Goal: Use online tool/utility: Use online tool/utility

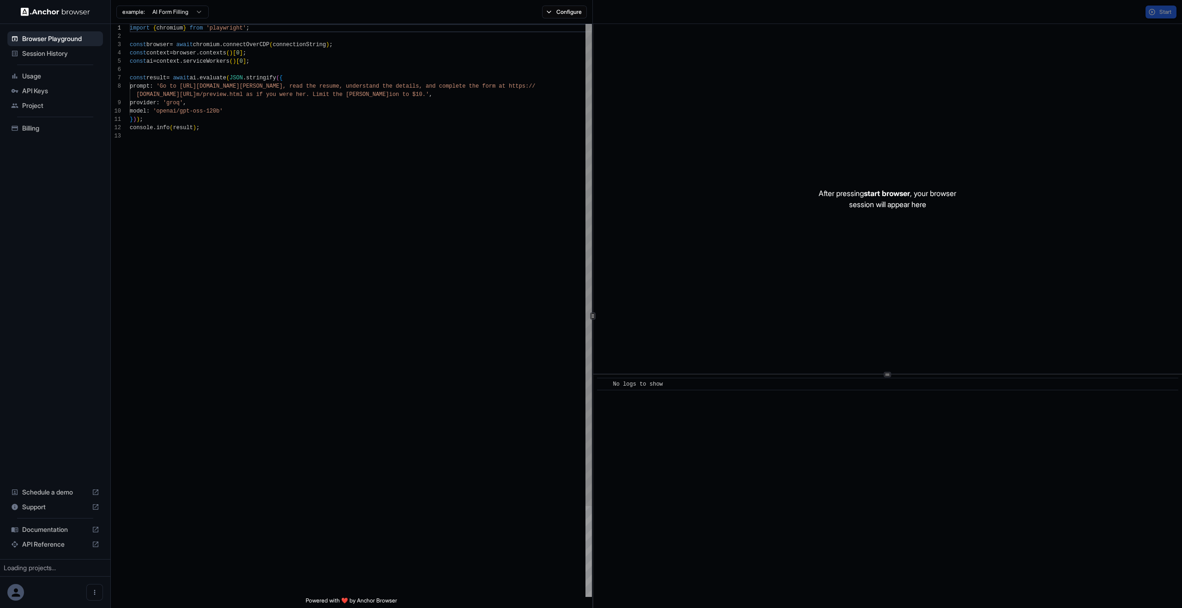
scroll to position [66, 0]
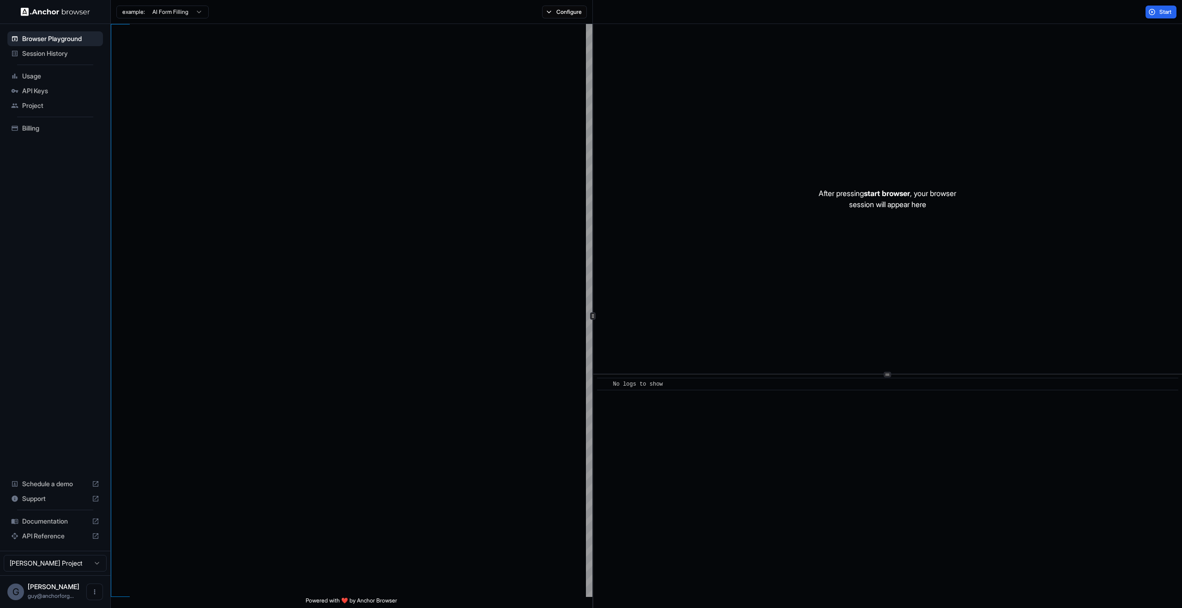
scroll to position [66, 0]
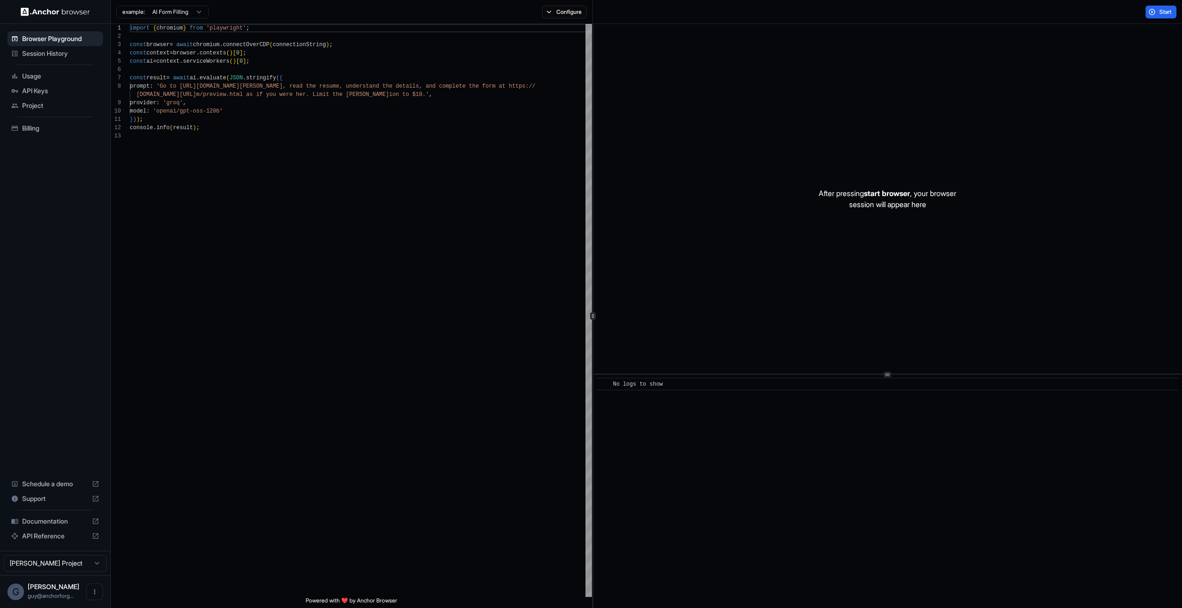
click at [879, 222] on div "After pressing start browser , your browser session will appear here" at bounding box center [887, 199] width 589 height 350
click at [1146, 18] on div "Start" at bounding box center [887, 12] width 589 height 24
click at [1151, 12] on button "Start" at bounding box center [1160, 12] width 31 height 13
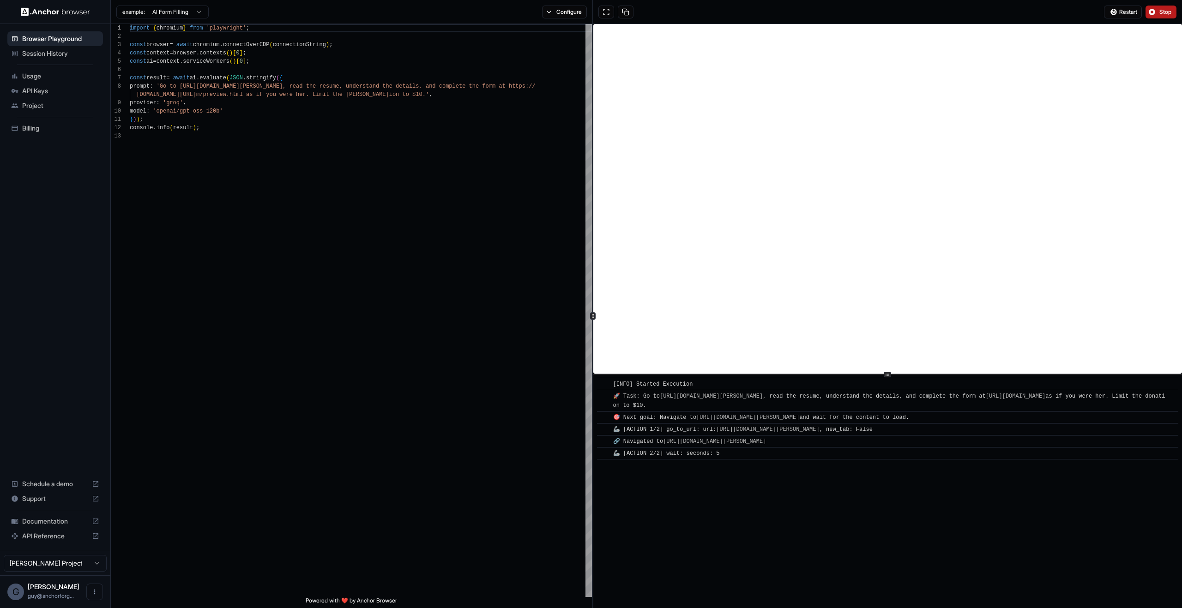
click at [1151, 12] on button "Stop" at bounding box center [1160, 12] width 31 height 13
